Goal: Task Accomplishment & Management: Use online tool/utility

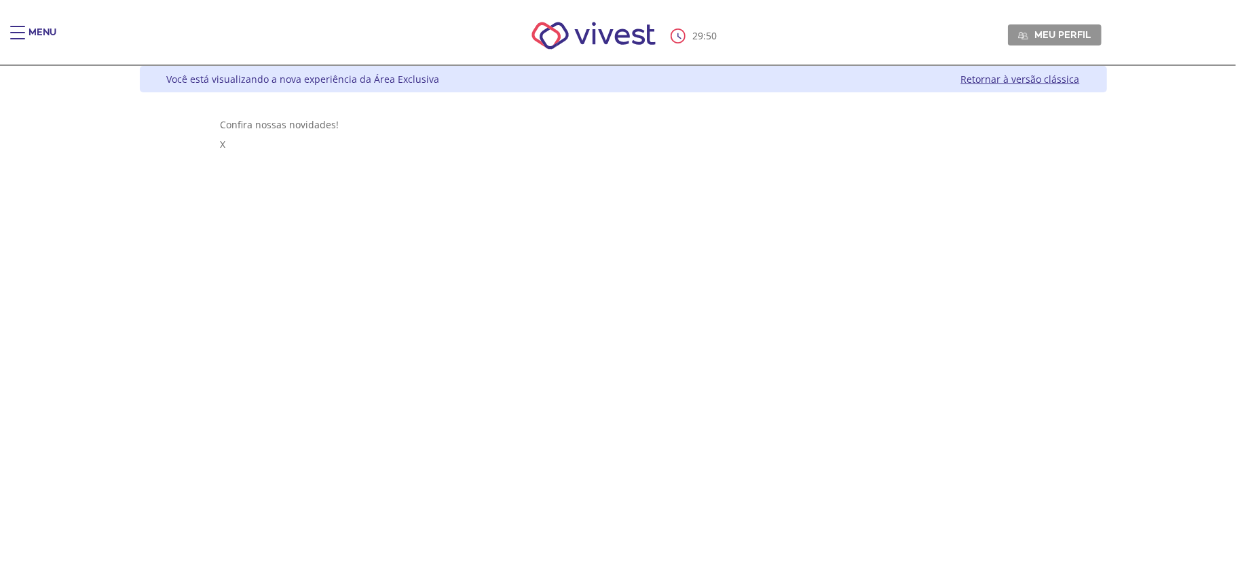
click at [1080, 81] on link "Retornar à versão clássica" at bounding box center [1020, 79] width 119 height 13
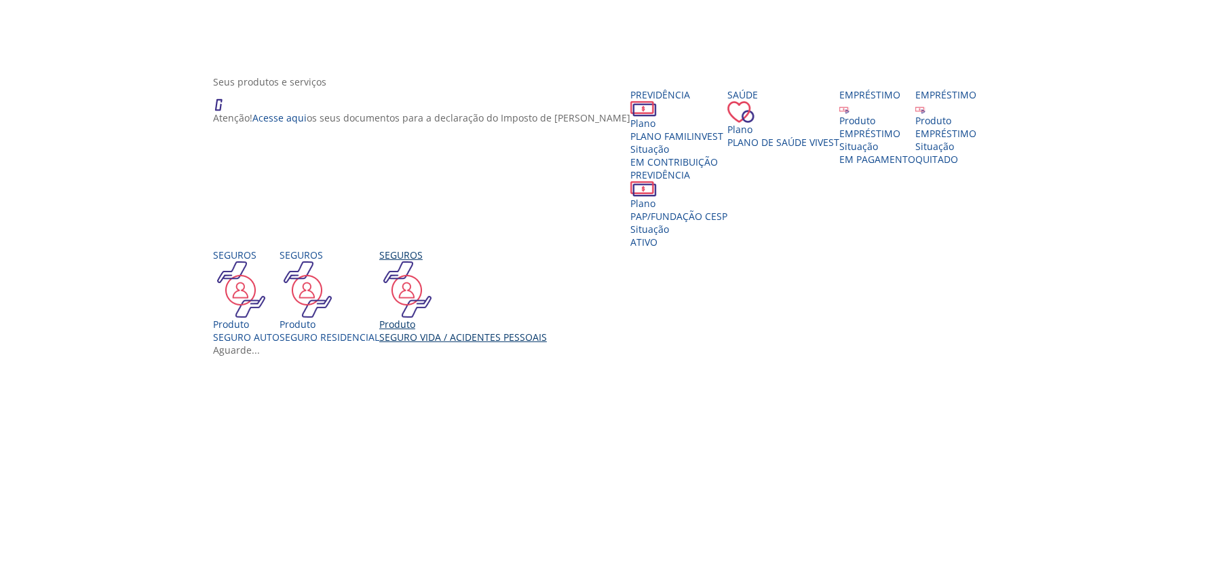
scroll to position [181, 0]
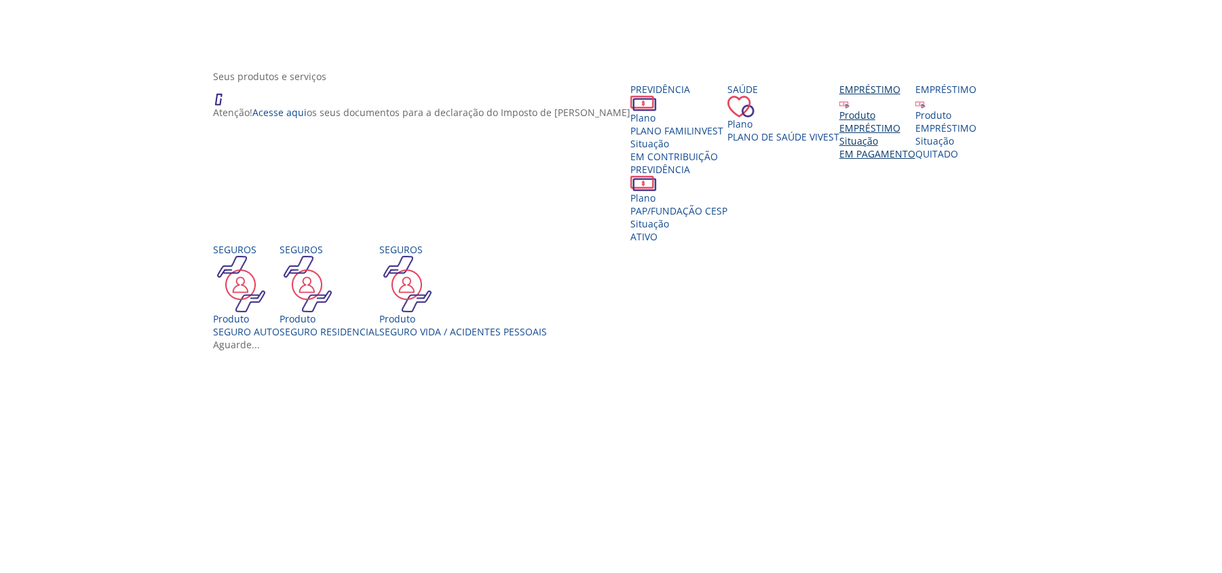
click at [840, 160] on span "EM PAGAMENTO" at bounding box center [878, 153] width 76 height 13
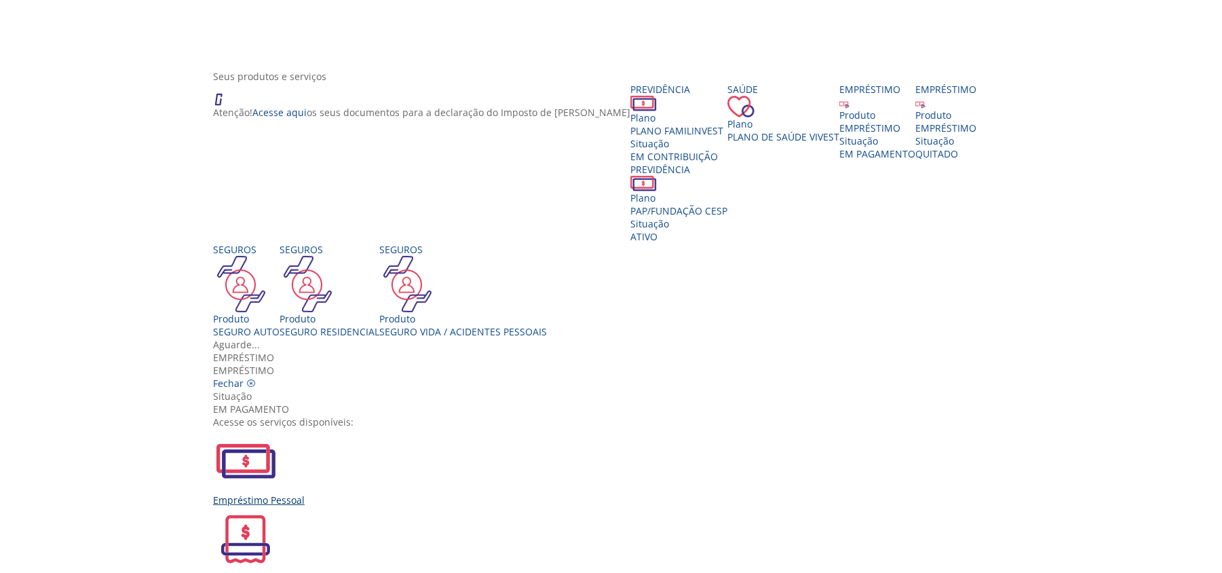
click at [435, 428] on div "Empréstimo Pessoal" at bounding box center [616, 467] width 806 height 78
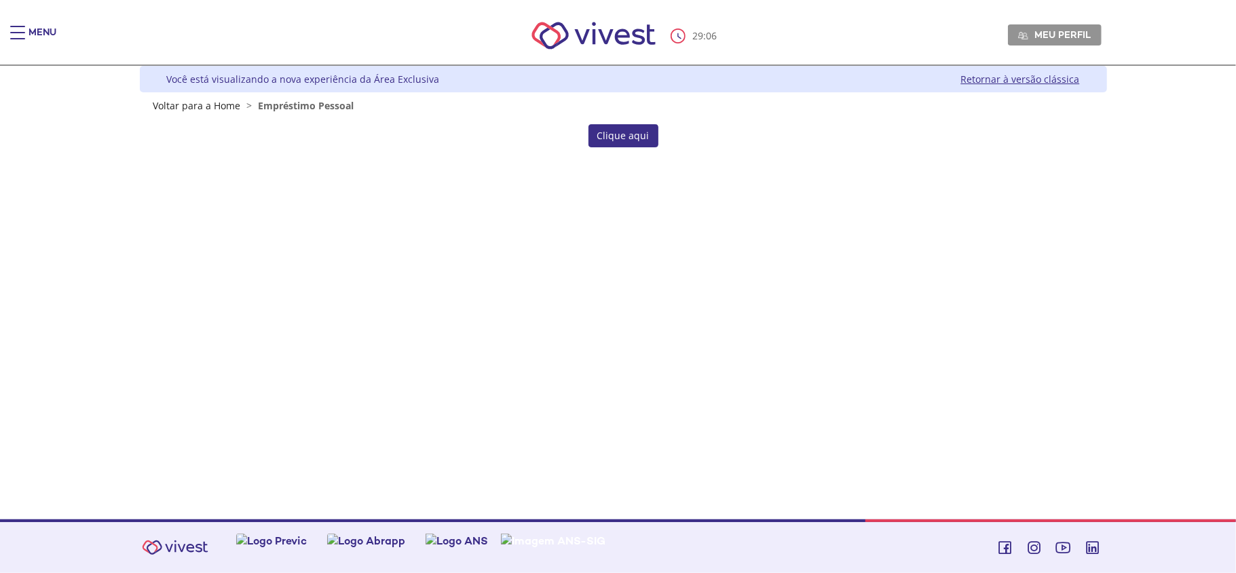
click at [623, 134] on link "Clique aqui" at bounding box center [623, 135] width 70 height 23
